Goal: Information Seeking & Learning: Compare options

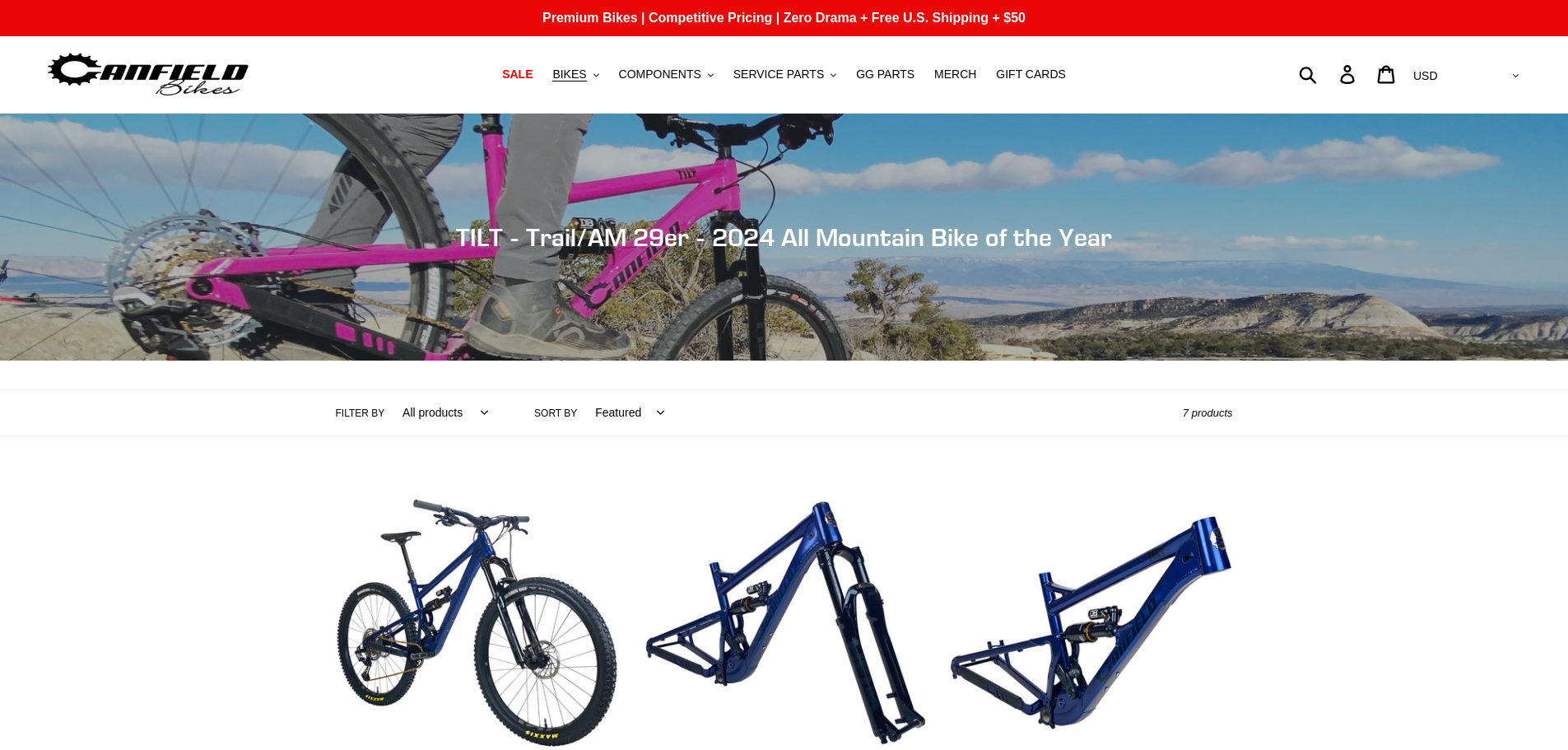
scroll to position [576, 0]
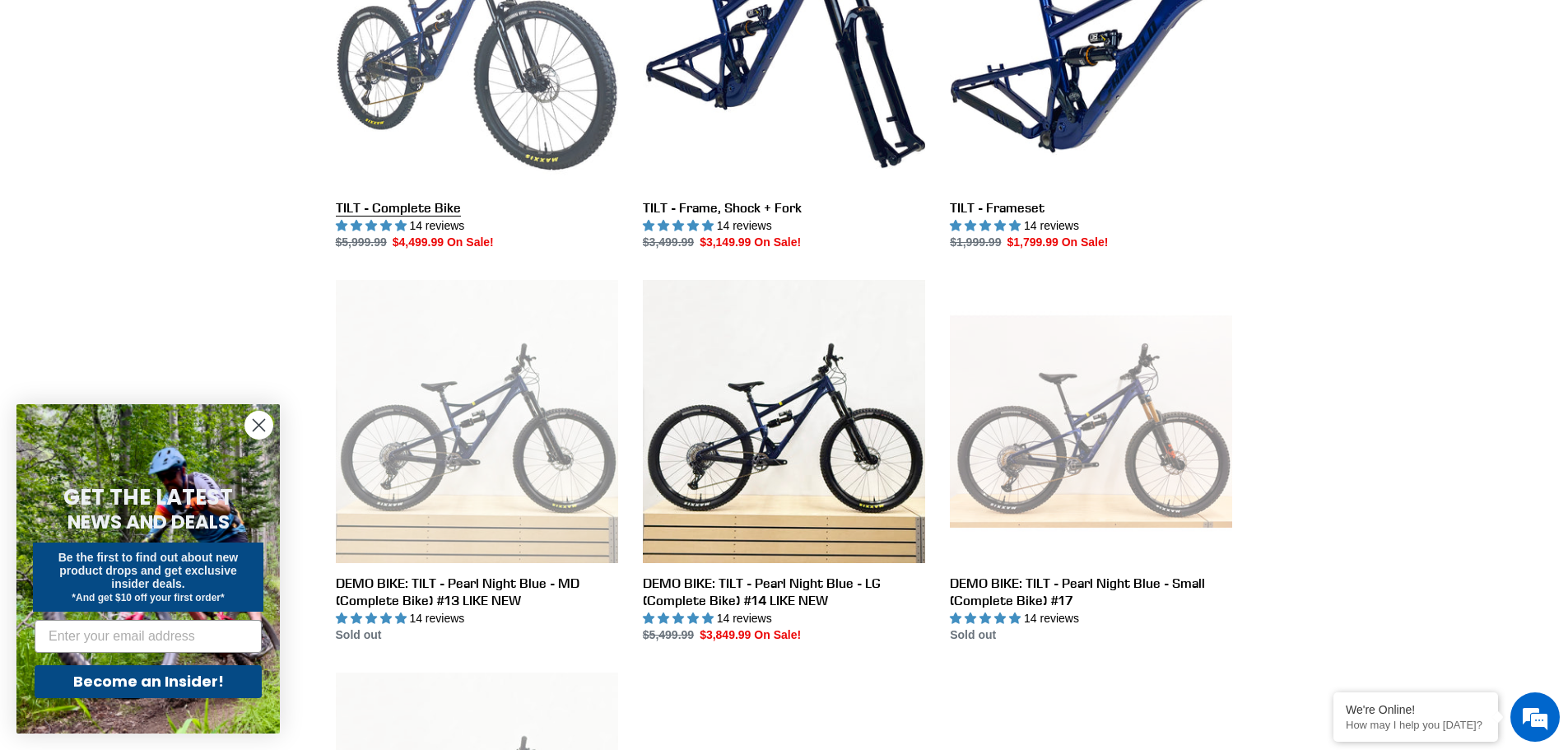
click at [495, 91] on link "TILT - Complete Bike" at bounding box center [476, 78] width 282 height 346
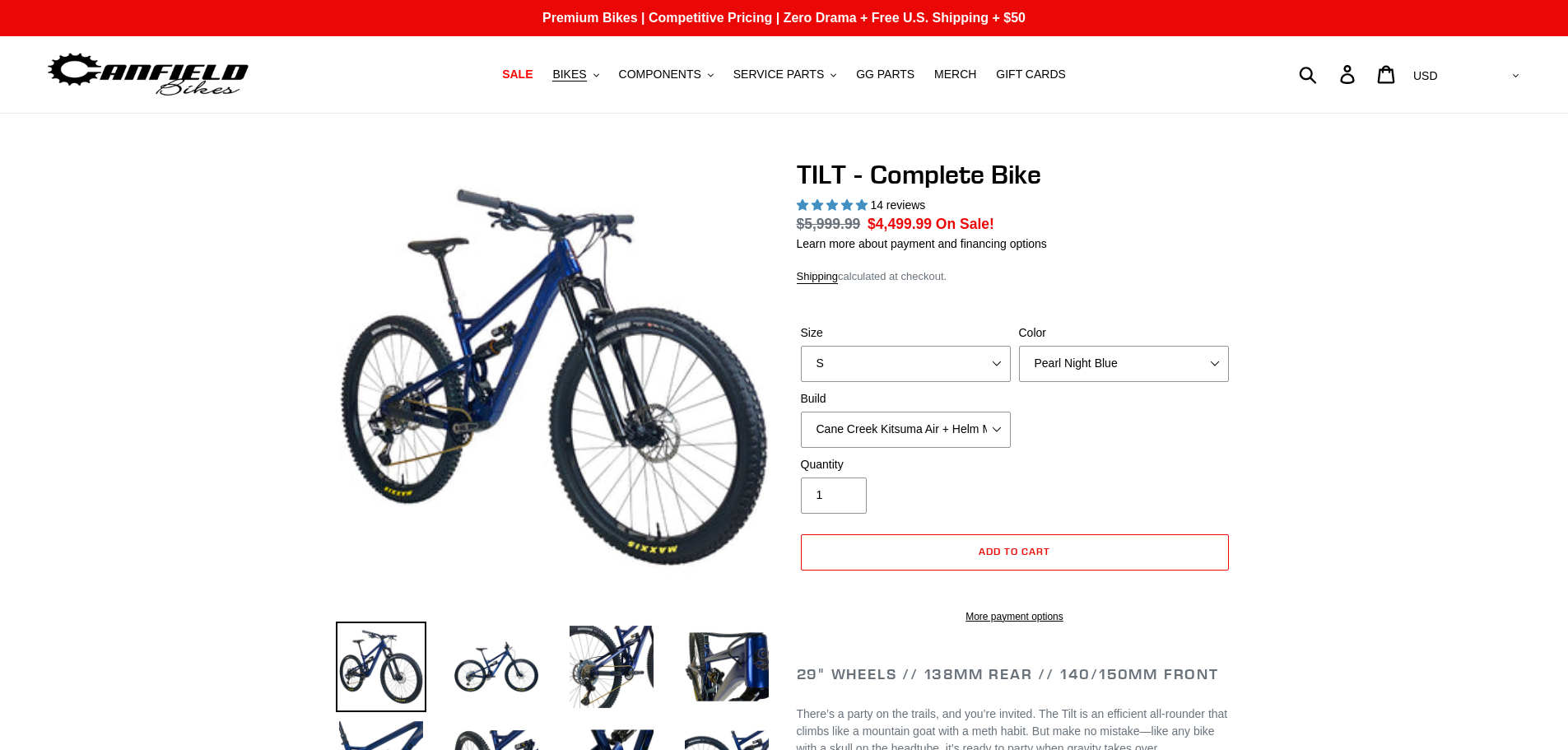
select select "highest-rating"
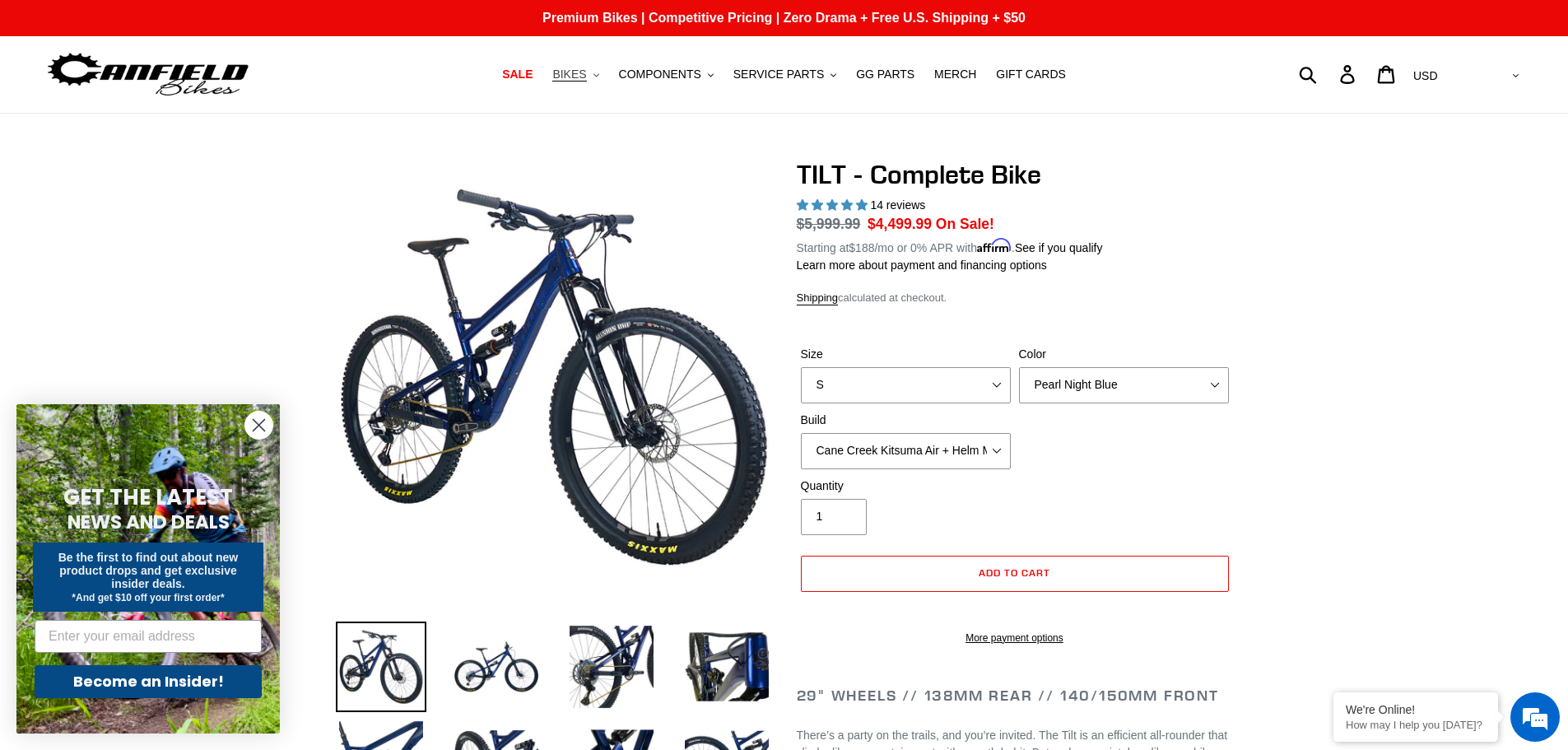
click at [605, 77] on button "BIKES .cls-1{fill:#231f20}" at bounding box center [575, 74] width 63 height 23
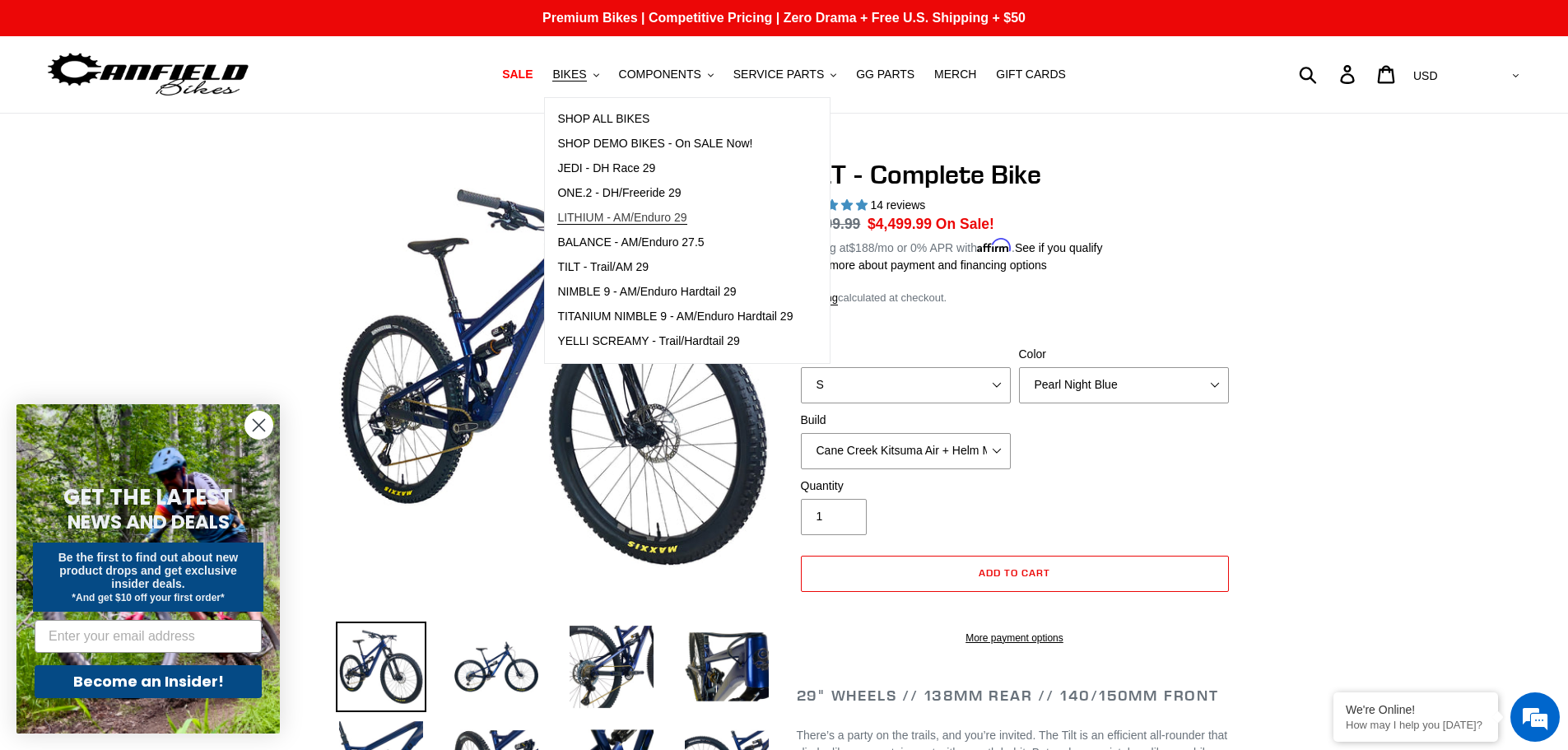
click at [612, 209] on link "LITHIUM - AM/Enduro 29" at bounding box center [675, 219] width 260 height 25
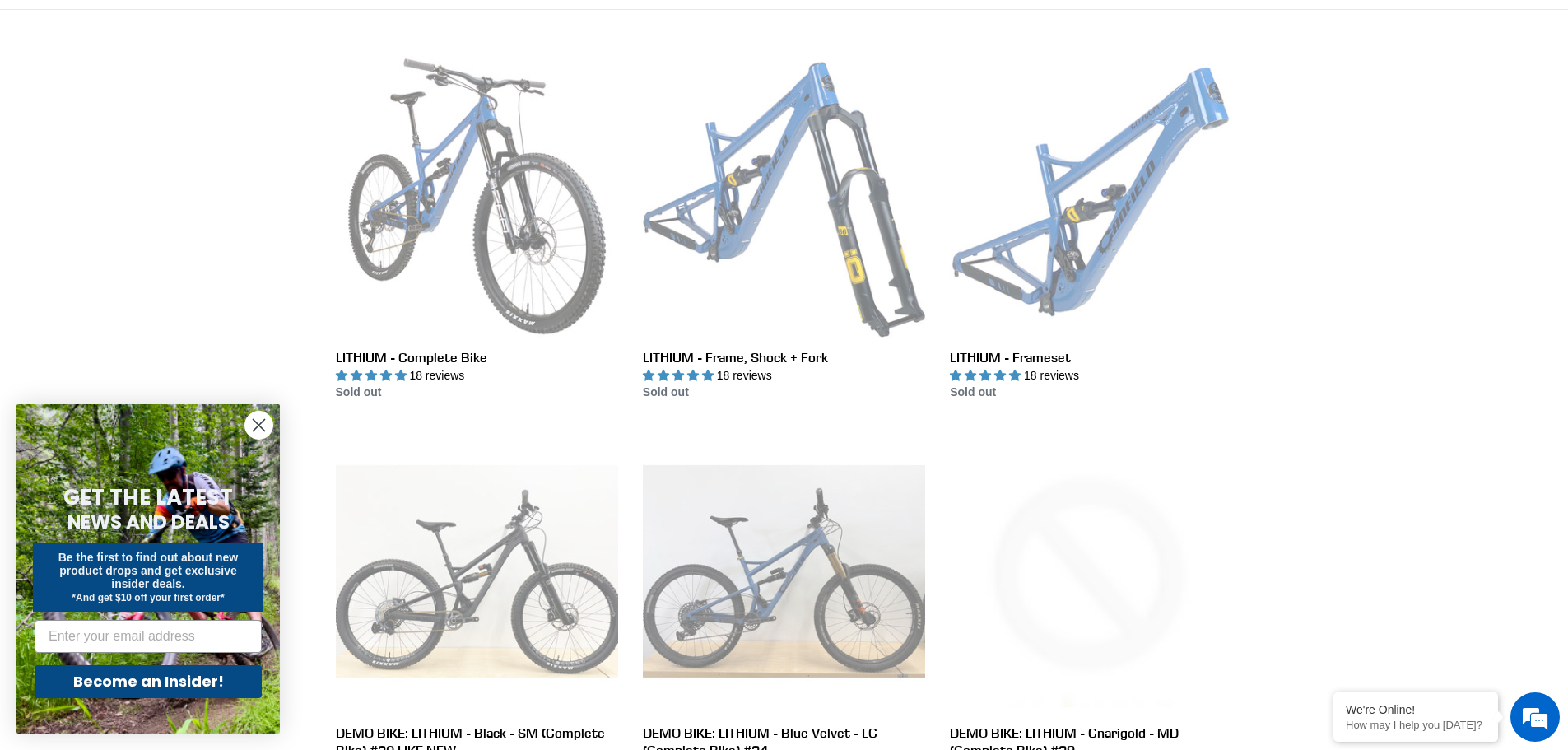
scroll to position [576, 0]
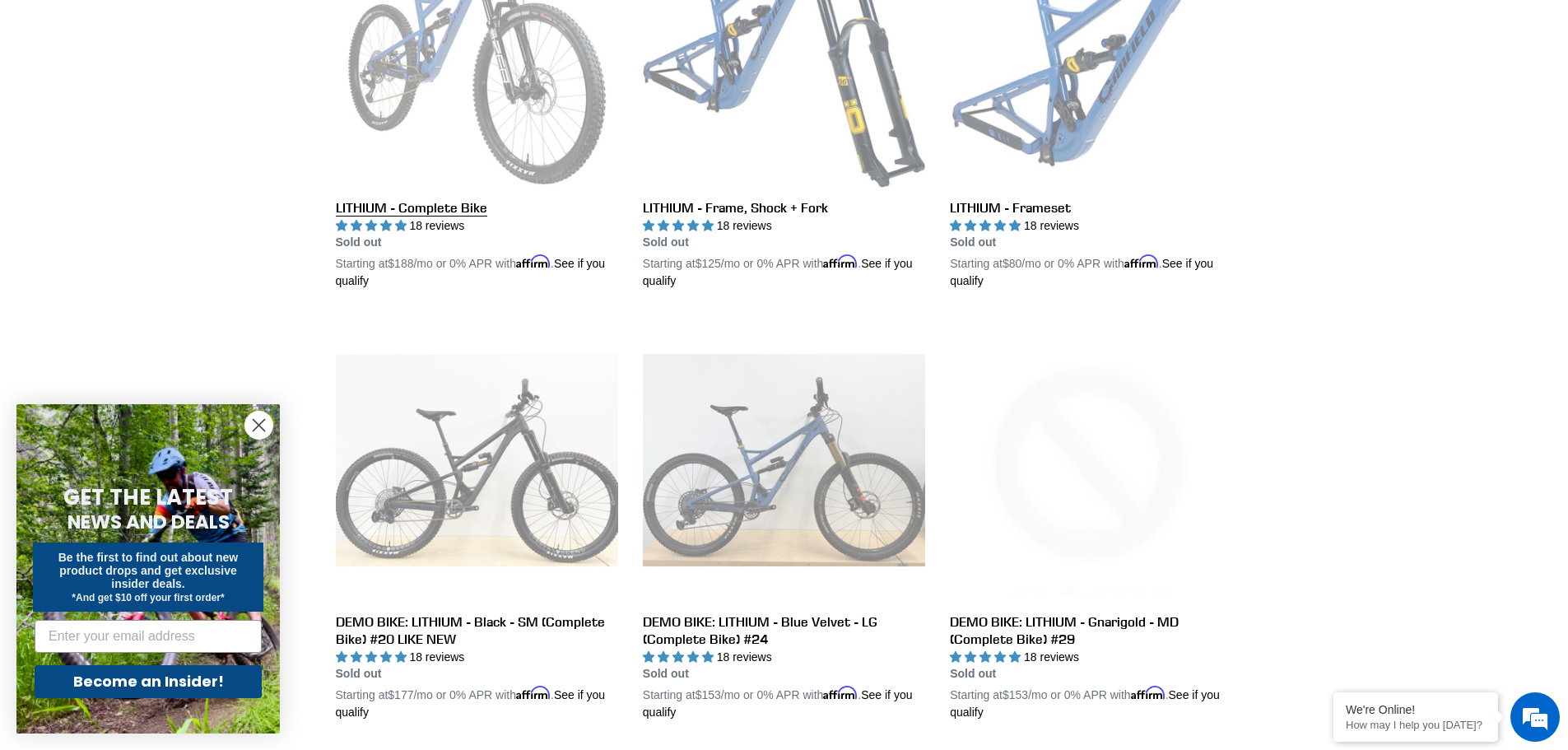
click at [547, 93] on link "LITHIUM - Complete Bike" at bounding box center [476, 98] width 282 height 385
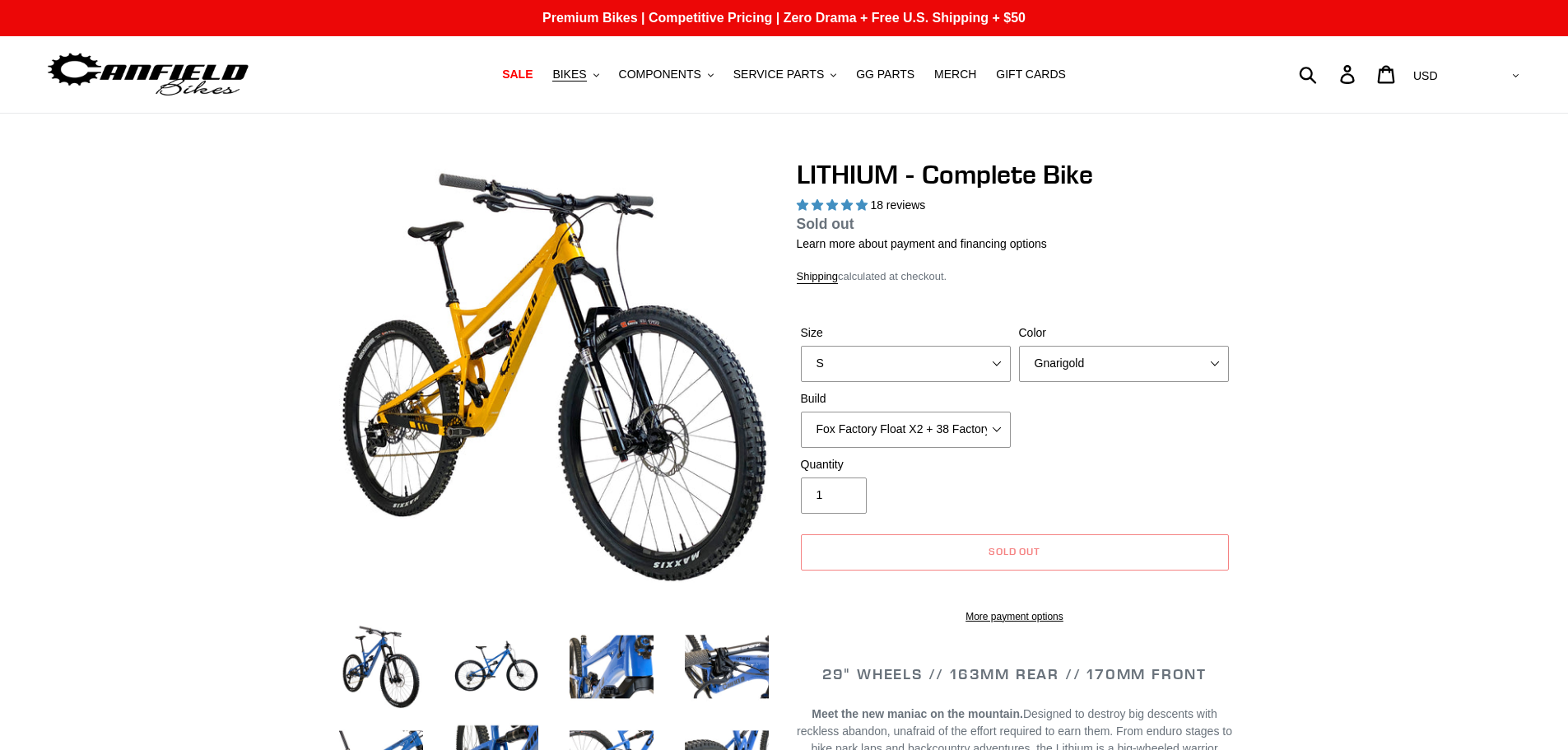
select select "highest-rating"
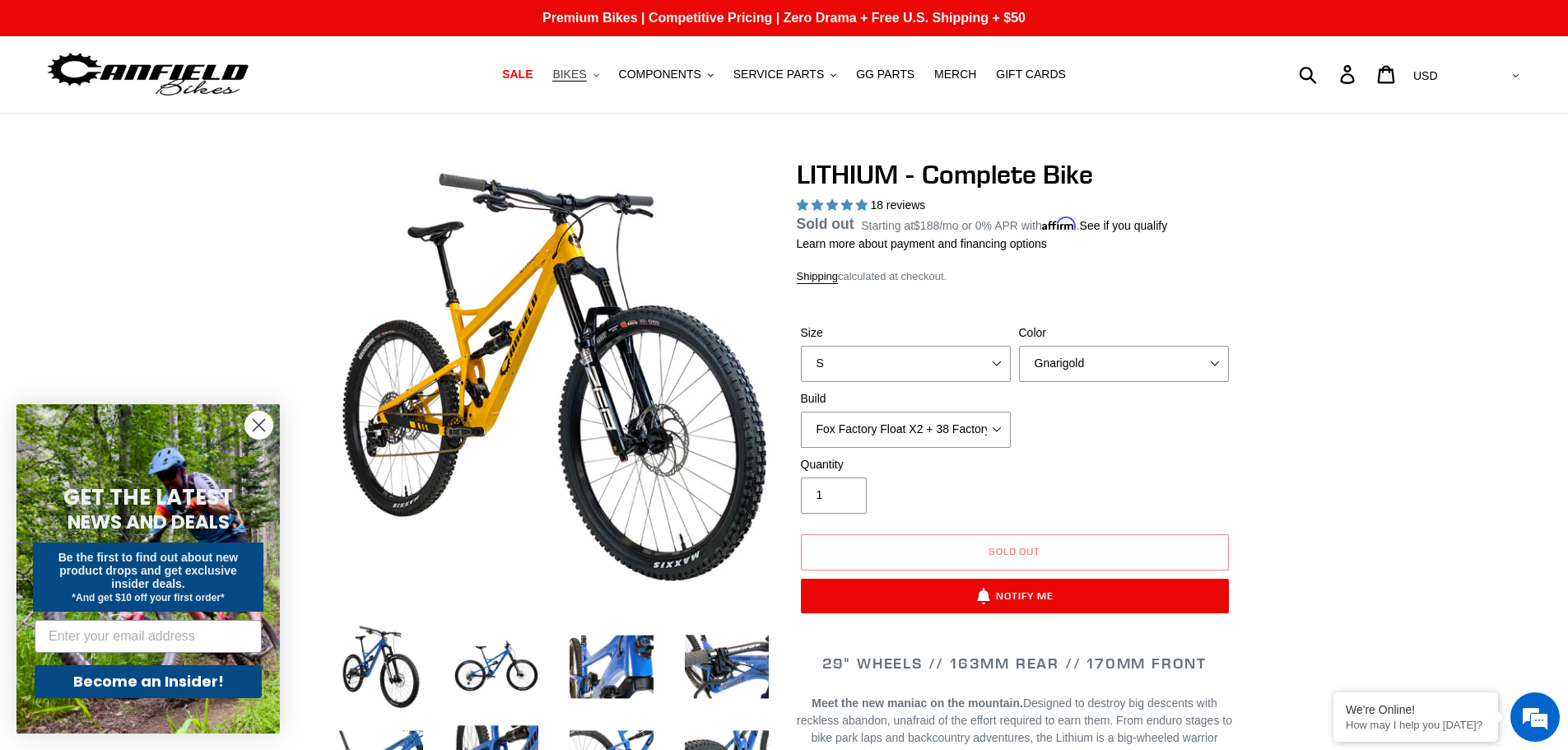
click at [586, 74] on span "BIKES" at bounding box center [569, 74] width 33 height 14
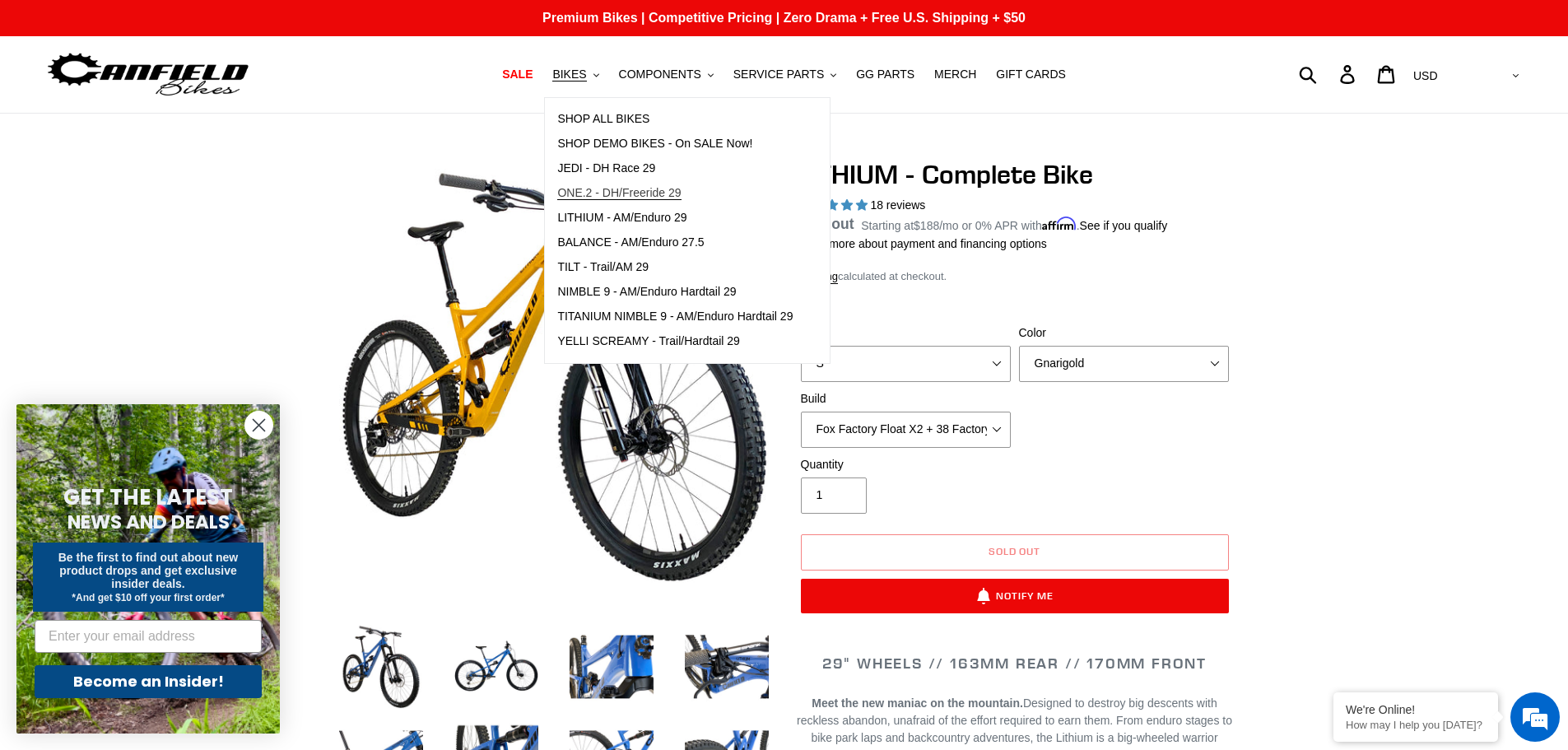
click at [625, 198] on span "ONE.2 - DH/Freeride 29" at bounding box center [619, 193] width 124 height 14
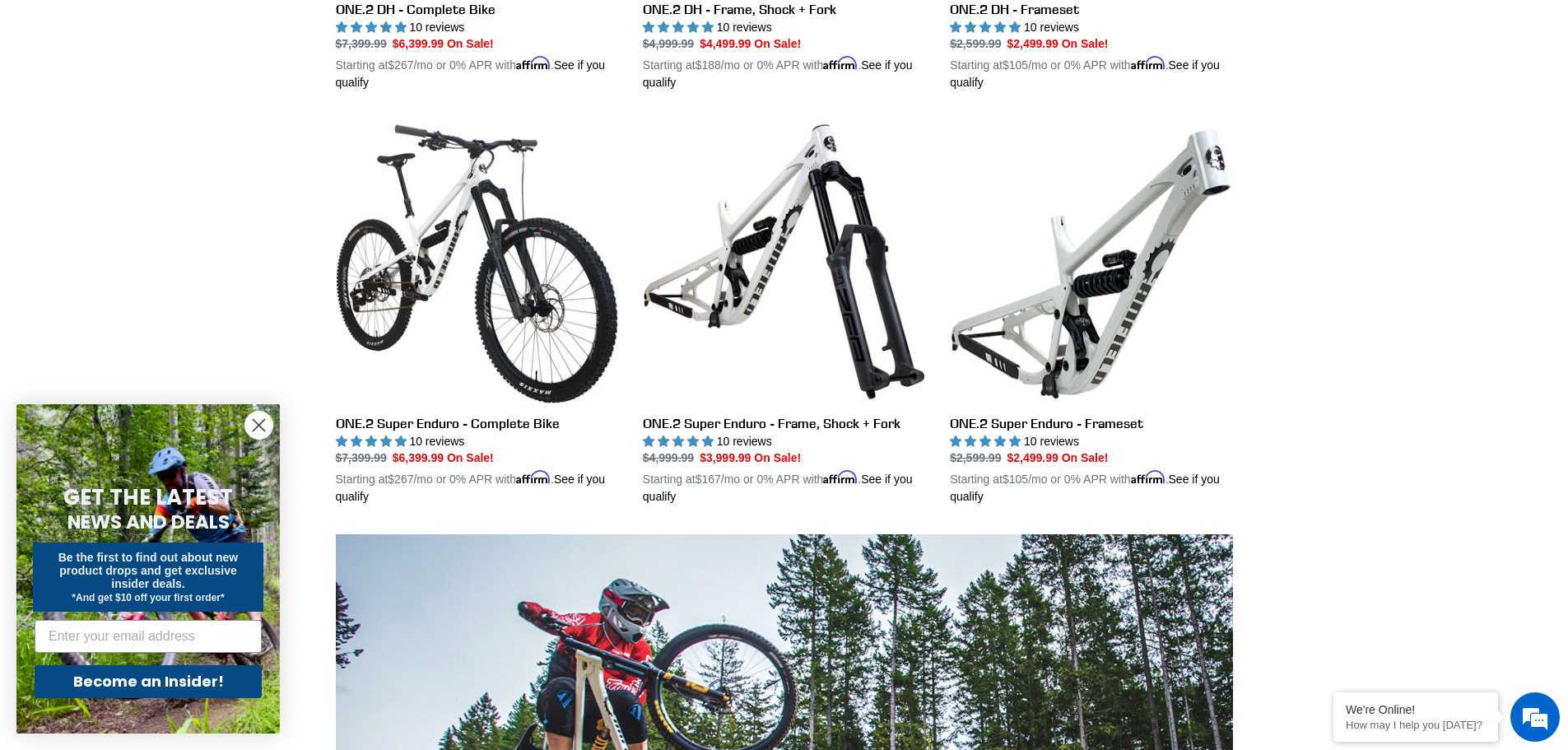
scroll to position [576, 0]
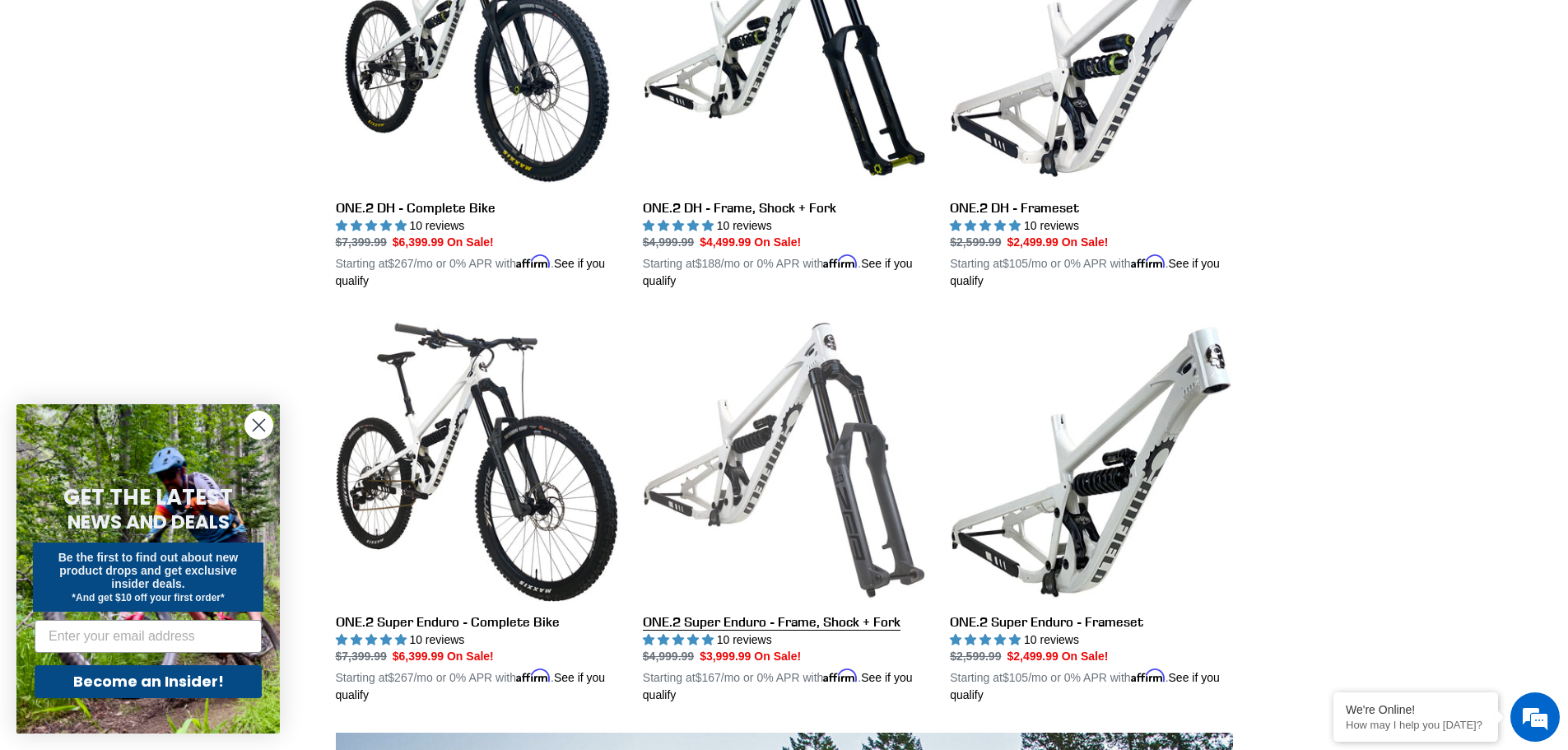
click at [808, 367] on link "ONE.2 Super Enduro - Frame, Shock + Fork" at bounding box center [784, 511] width 282 height 385
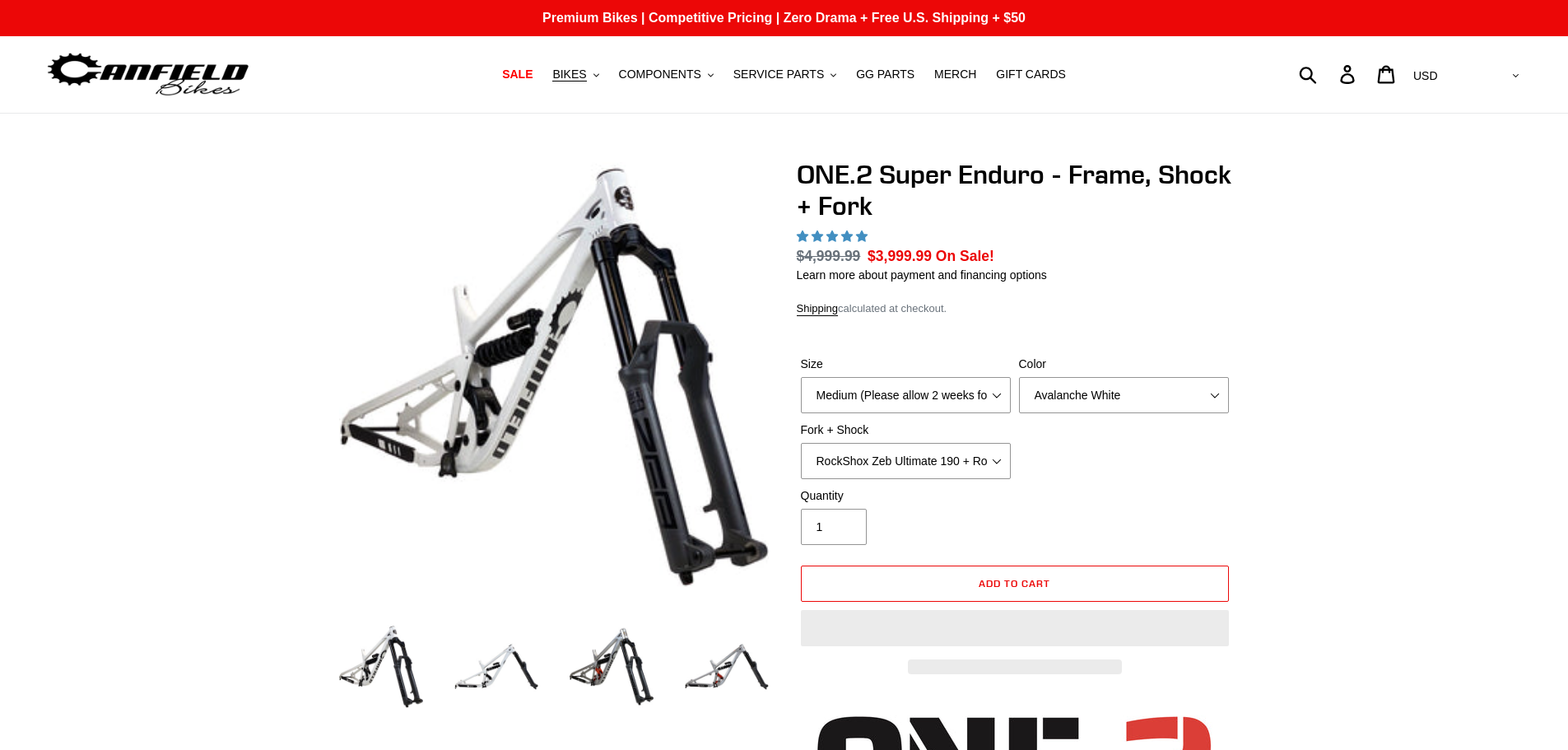
select select "highest-rating"
